Goal: Task Accomplishment & Management: Manage account settings

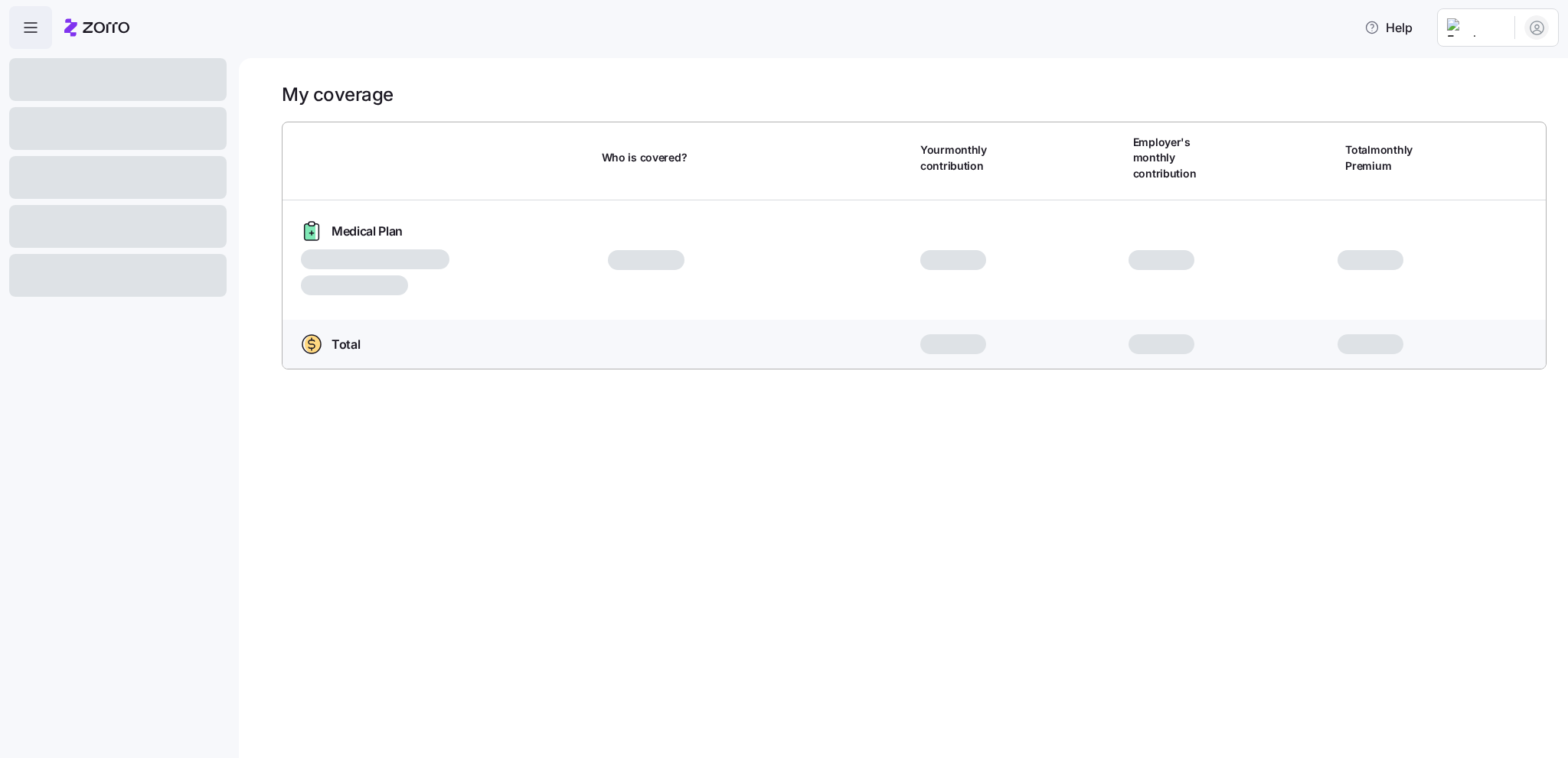
click at [1450, 22] on html "Help My coverage Who is covered? Your monthly contribution Employer's monthly c…" at bounding box center [784, 374] width 1568 height 749
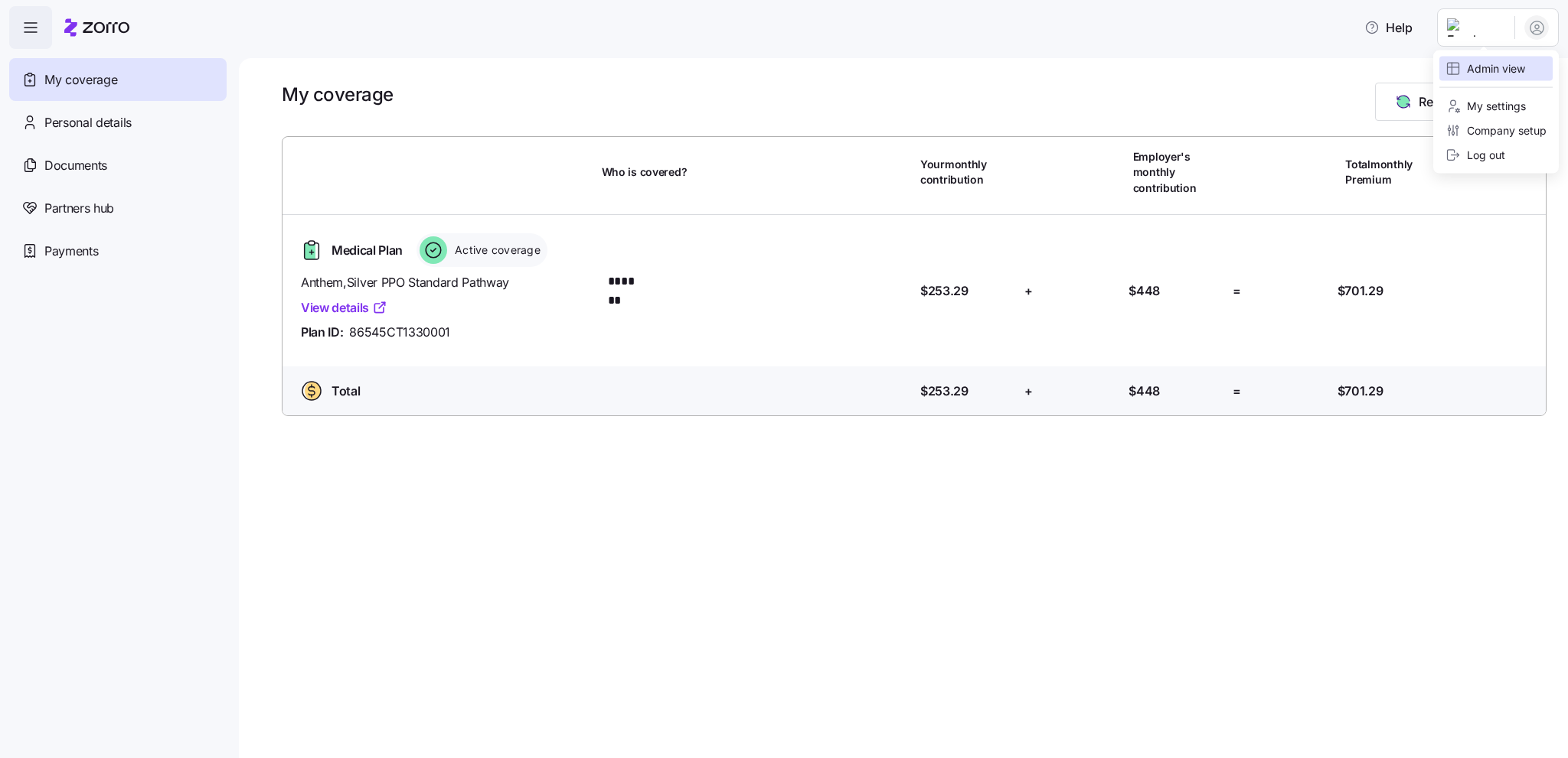
click at [1478, 74] on div "Admin view" at bounding box center [1484, 69] width 80 height 17
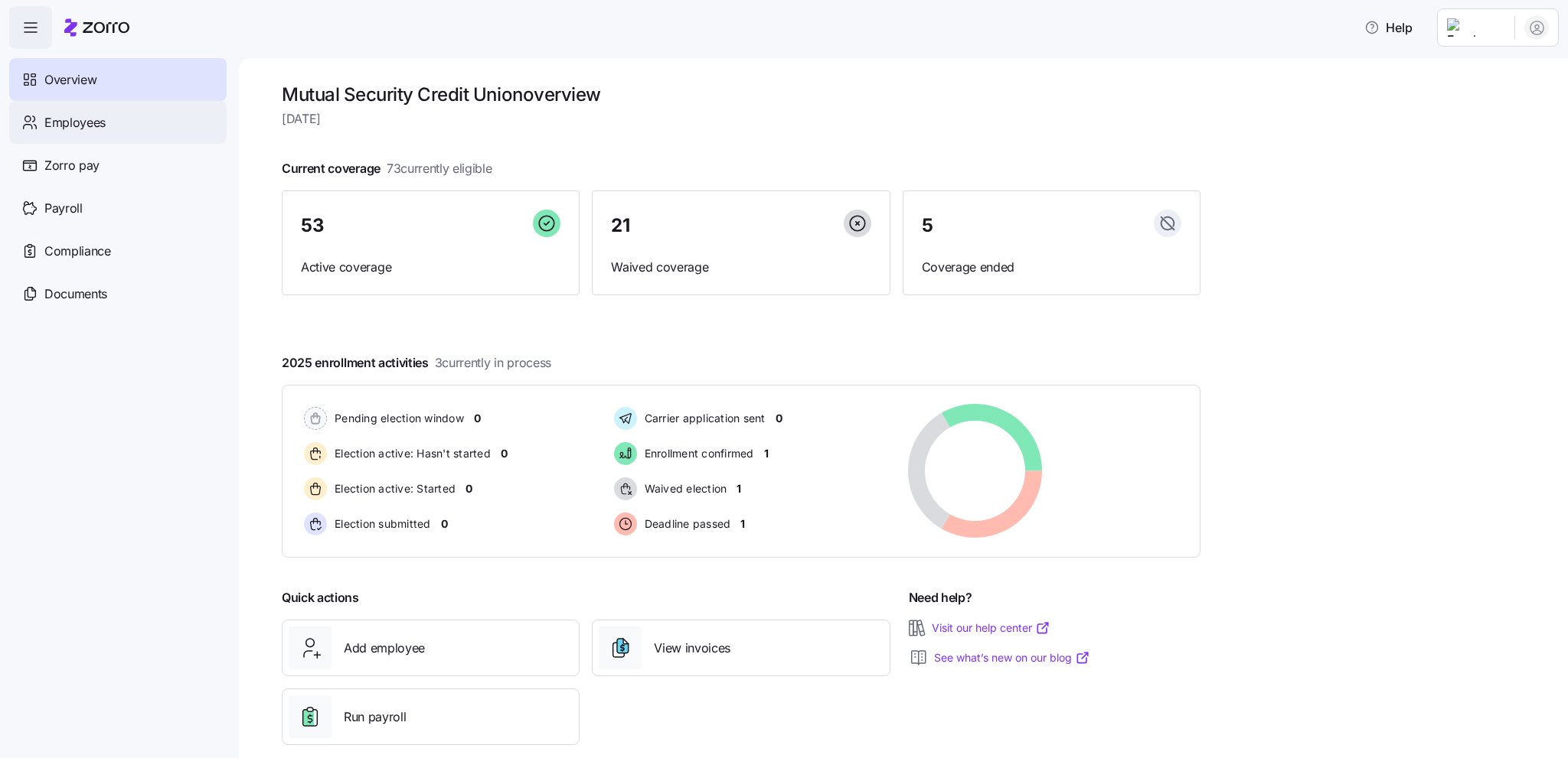
click at [97, 130] on span "Employees" at bounding box center [74, 122] width 62 height 19
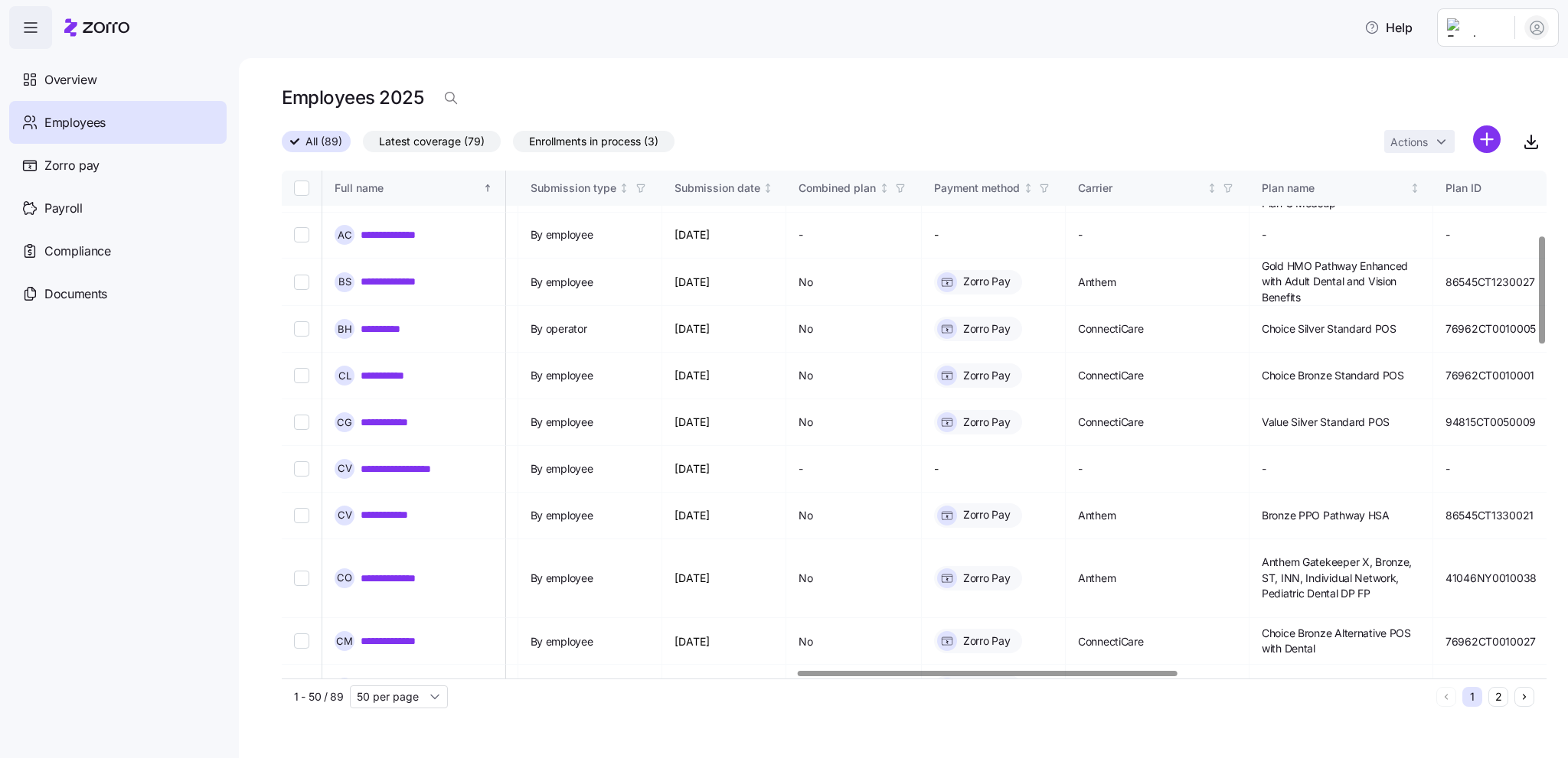
scroll to position [306, 1718]
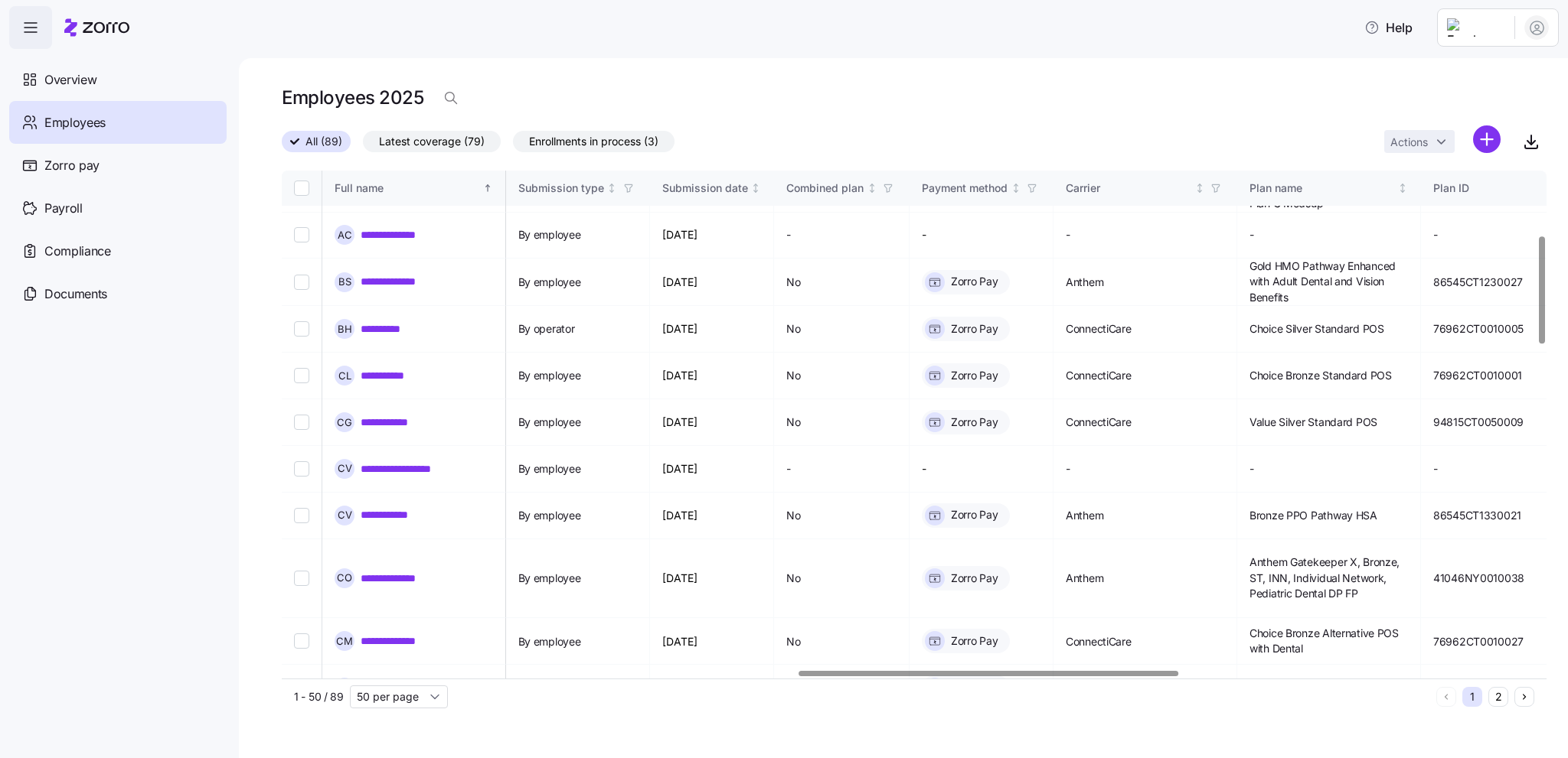
click at [1141, 671] on div at bounding box center [988, 673] width 379 height 6
